Goal: Find specific page/section: Find specific page/section

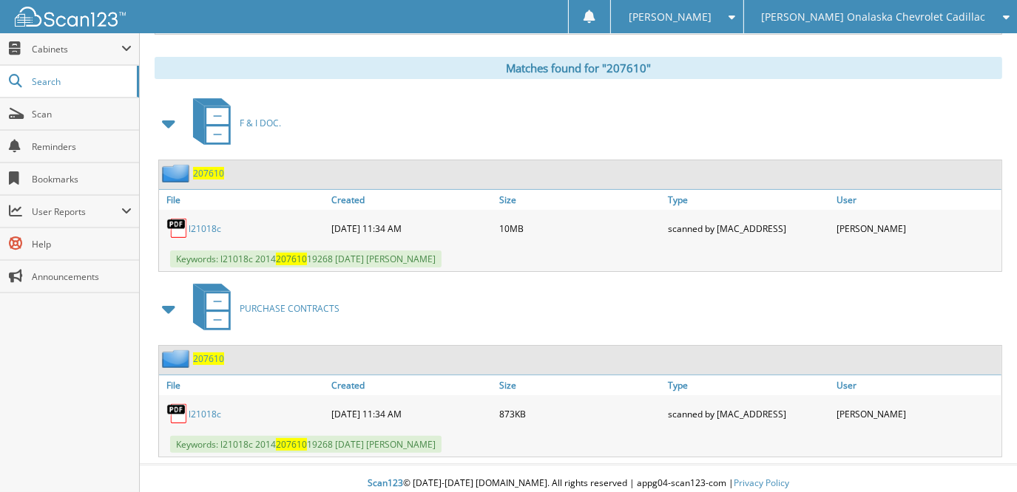
click at [845, 19] on span "[PERSON_NAME] Onalaska Chevrolet Cadillac" at bounding box center [873, 17] width 224 height 9
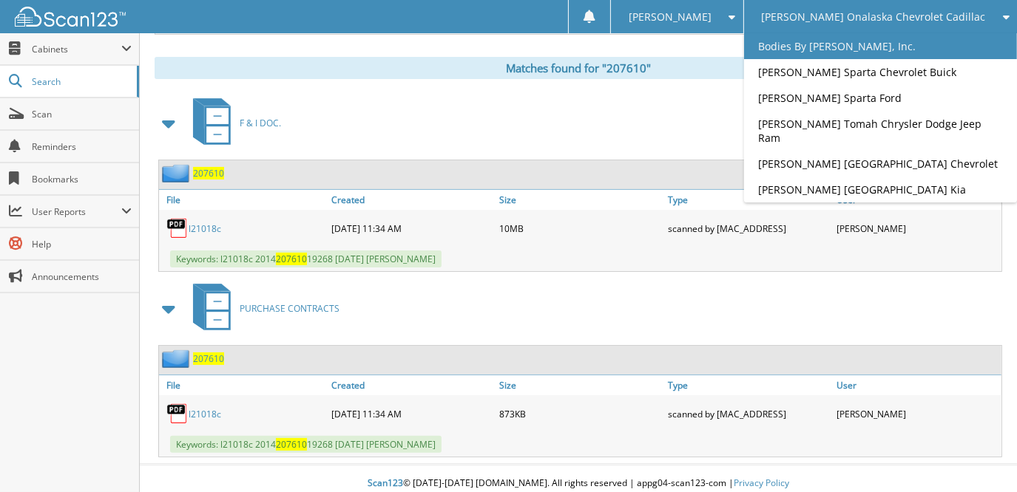
click at [856, 45] on link "Bodies By [PERSON_NAME], Inc." at bounding box center [881, 46] width 274 height 26
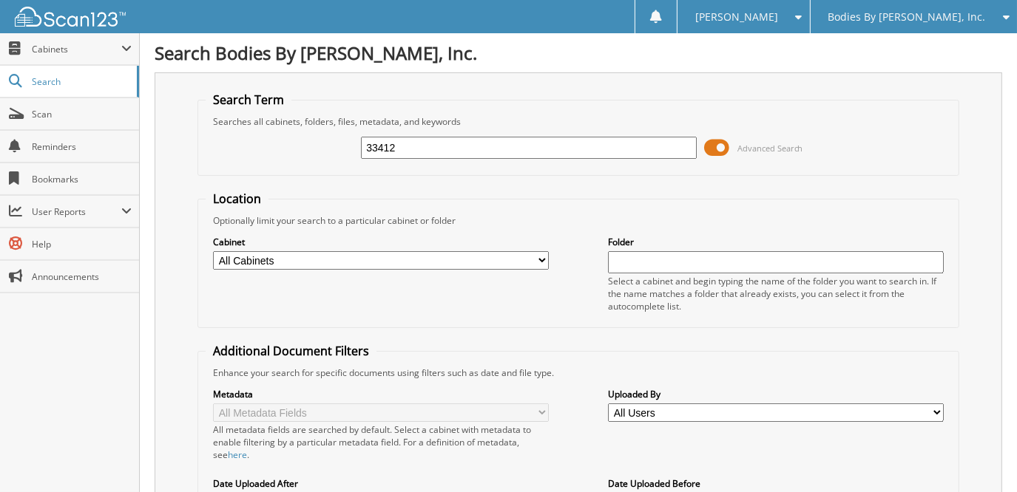
type input "33412"
click at [727, 148] on span at bounding box center [716, 148] width 25 height 22
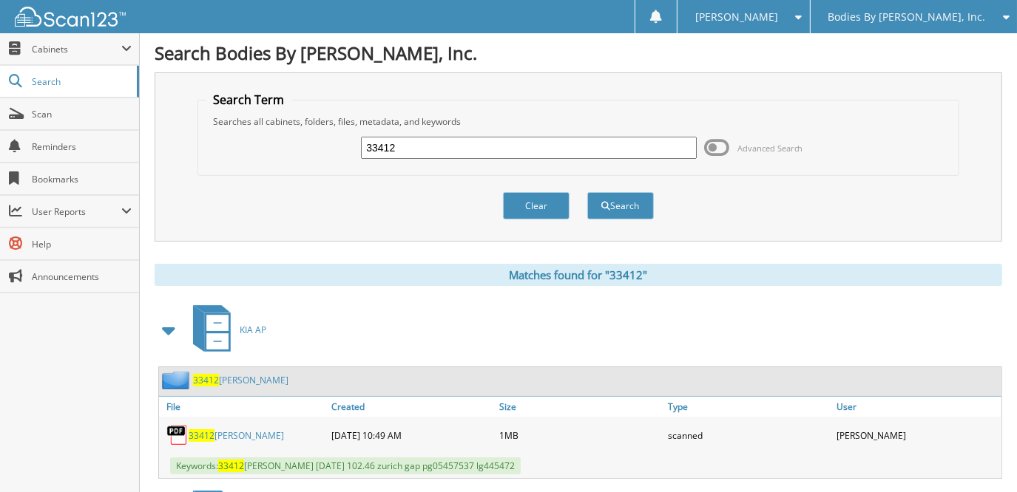
click at [251, 430] on link "33412 melissa ridolfo" at bounding box center [236, 436] width 95 height 13
drag, startPoint x: 420, startPoint y: 149, endPoint x: 355, endPoint y: 132, distance: 67.3
click at [307, 135] on div "33412 Advanced Search" at bounding box center [578, 148] width 745 height 40
